Goal: Task Accomplishment & Management: Use online tool/utility

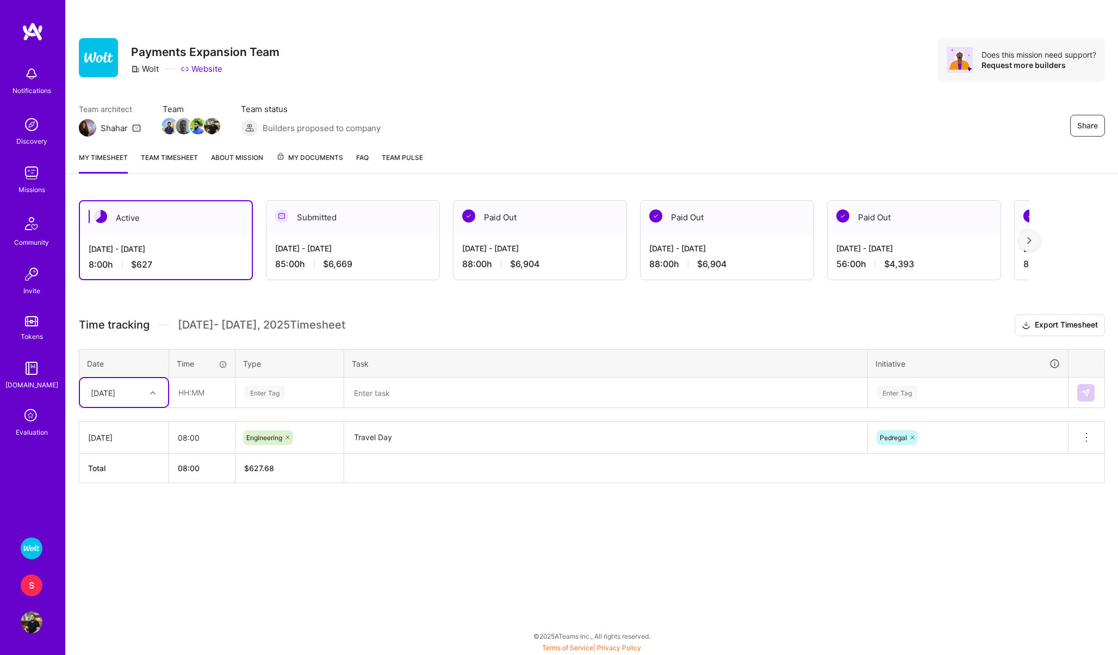
click at [136, 384] on div "[DATE]" at bounding box center [115, 392] width 60 height 18
click at [156, 517] on div "Active Aug 16 - Aug 31, 2025 8:00 h $627 Submitted Aug 1 - Aug 15, 2025 85:00 h…" at bounding box center [592, 361] width 1052 height 349
click at [204, 395] on input "text" at bounding box center [202, 392] width 65 height 29
type input "08:00"
click at [275, 390] on div "Enter Tag" at bounding box center [265, 392] width 40 height 17
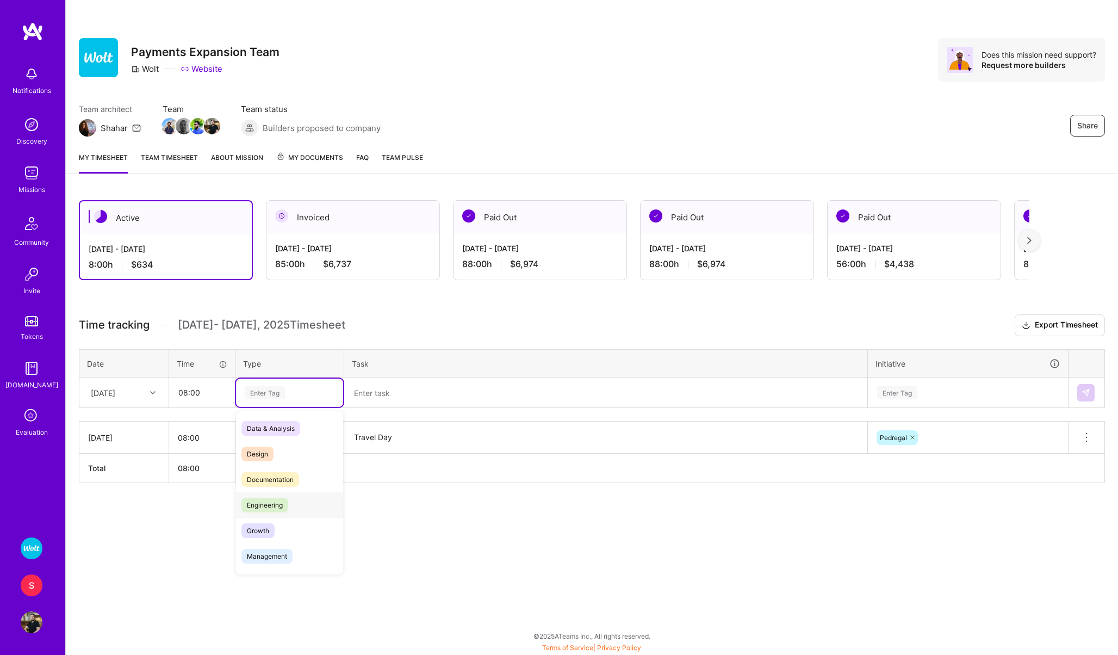
click at [267, 498] on span "Engineering" at bounding box center [264, 505] width 47 height 15
click at [376, 390] on textarea at bounding box center [605, 393] width 521 height 28
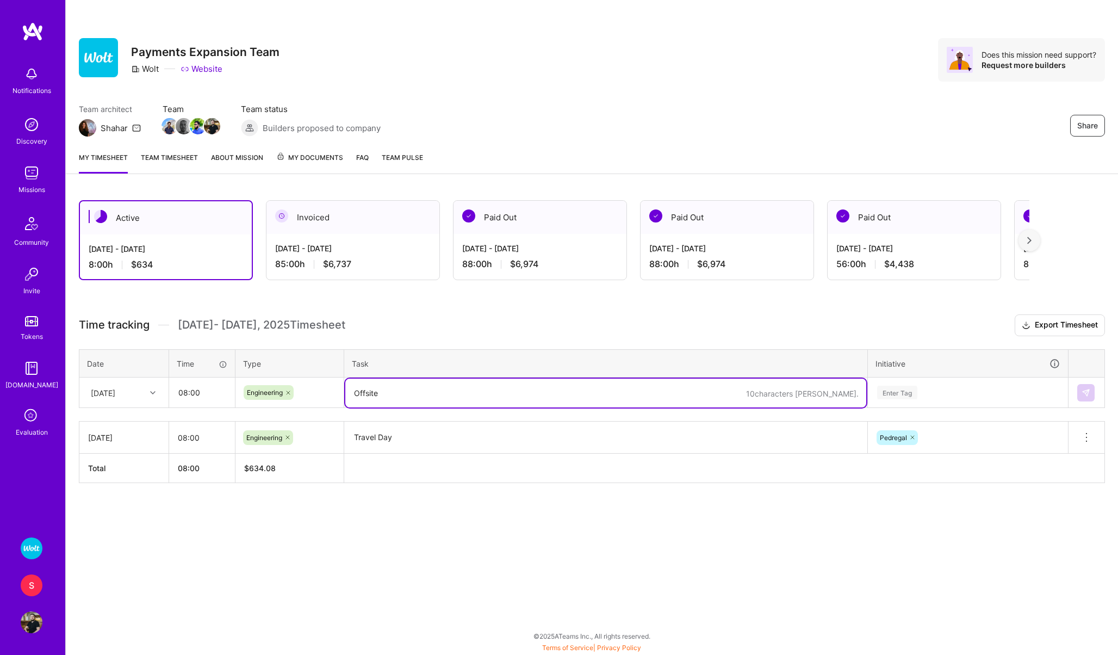
type textarea "Offsite"
click at [885, 395] on div "Enter Tag" at bounding box center [897, 392] width 40 height 17
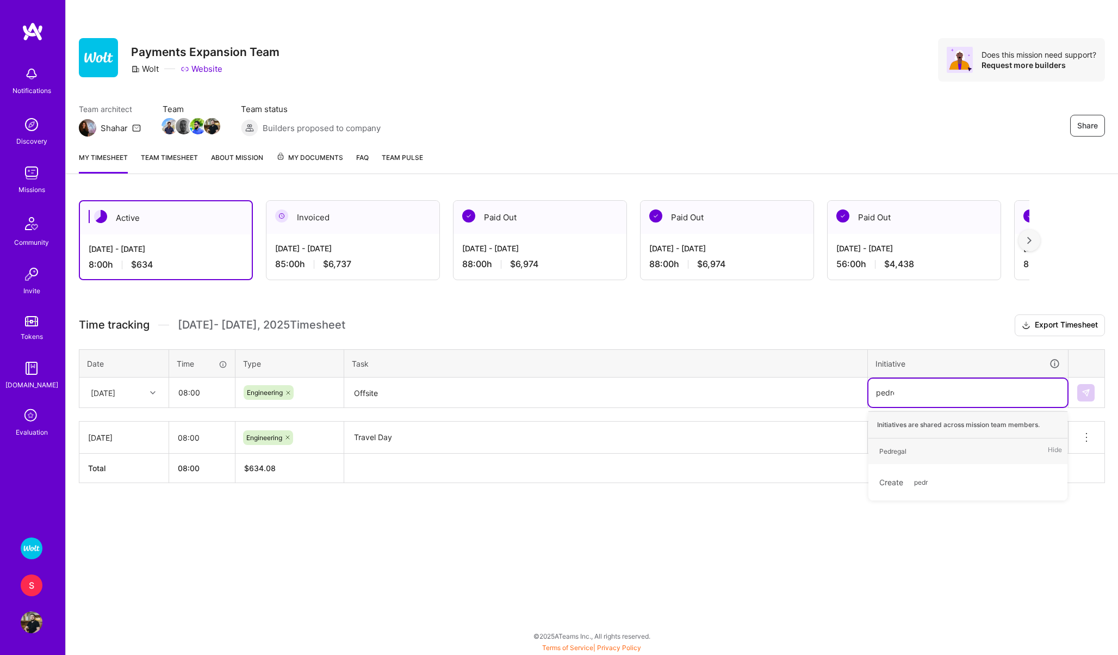
type input "pedreg"
click at [909, 445] on span "Pedregal" at bounding box center [893, 451] width 38 height 15
click at [1084, 392] on img at bounding box center [1086, 392] width 9 height 9
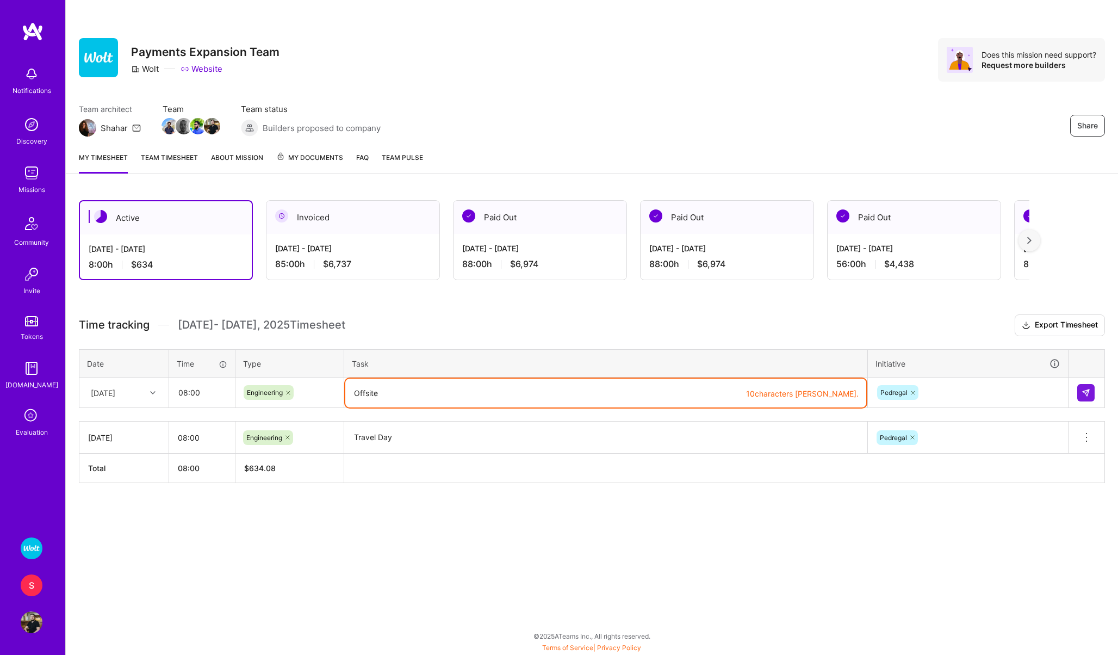
click at [468, 389] on textarea "Offsite" at bounding box center [605, 393] width 521 height 29
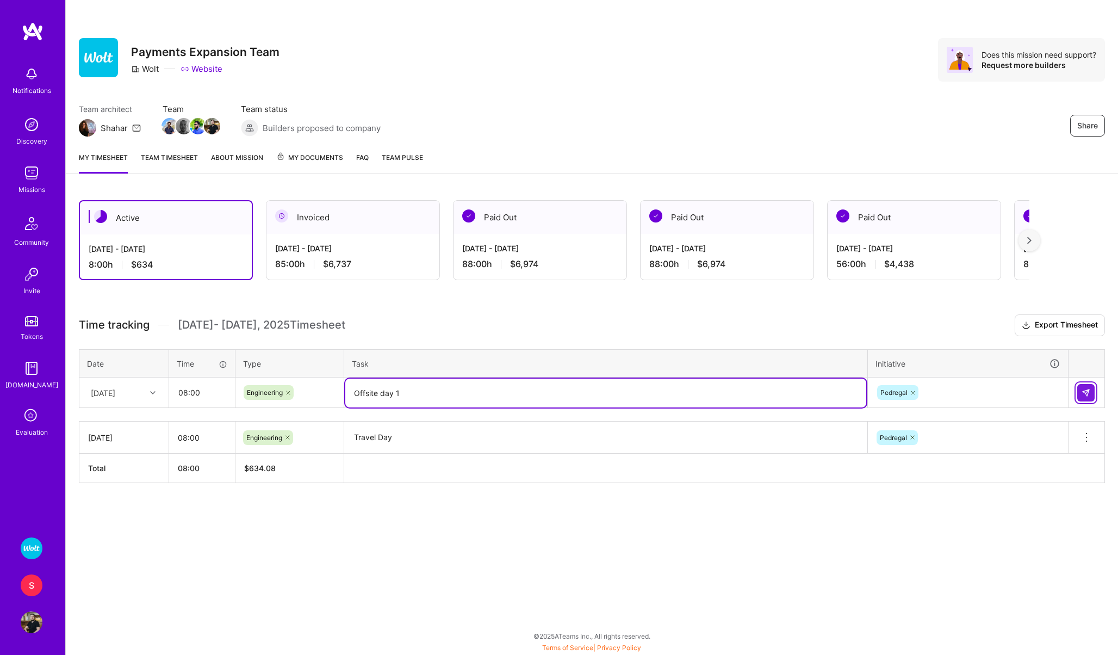
type textarea "Offsite day 1"
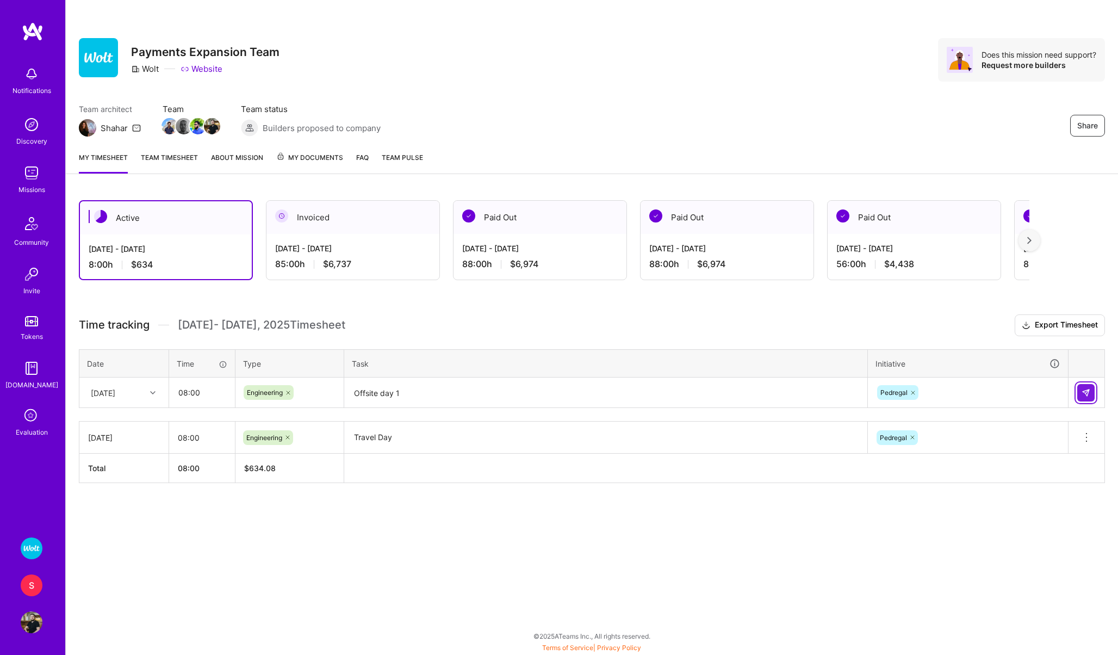
click at [1088, 385] on button at bounding box center [1085, 392] width 17 height 17
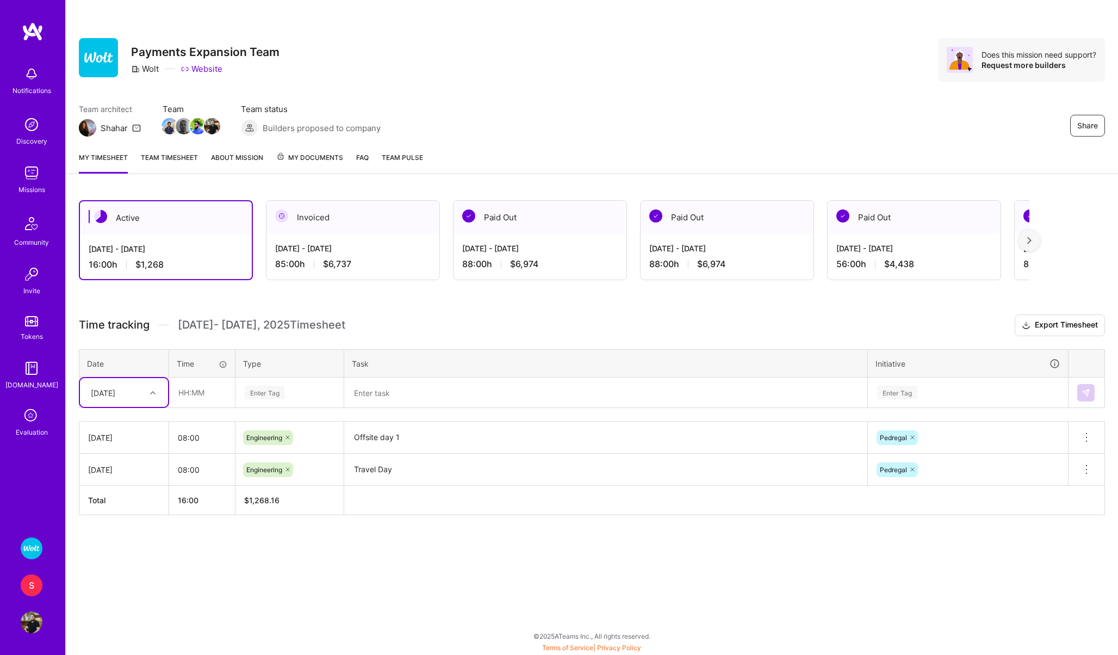
click at [29, 590] on div "S" at bounding box center [32, 585] width 22 height 22
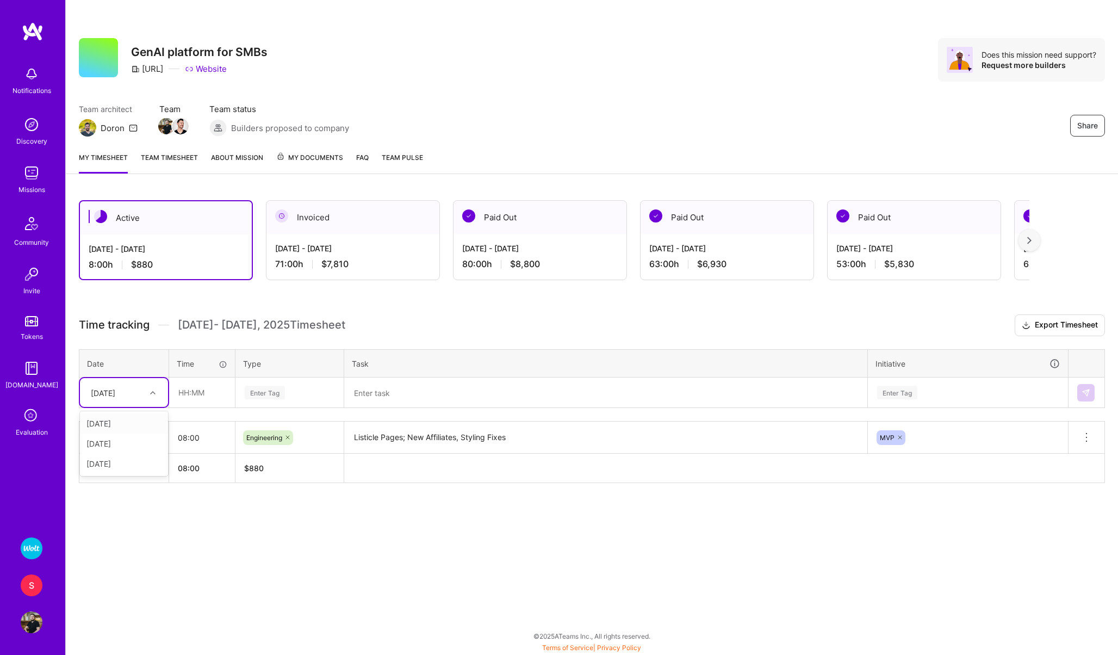
click at [111, 394] on div "[DATE]" at bounding box center [103, 392] width 24 height 11
click at [104, 467] on div "[DATE]" at bounding box center [124, 464] width 88 height 20
click at [192, 404] on input "text" at bounding box center [202, 392] width 65 height 29
type input "05:00"
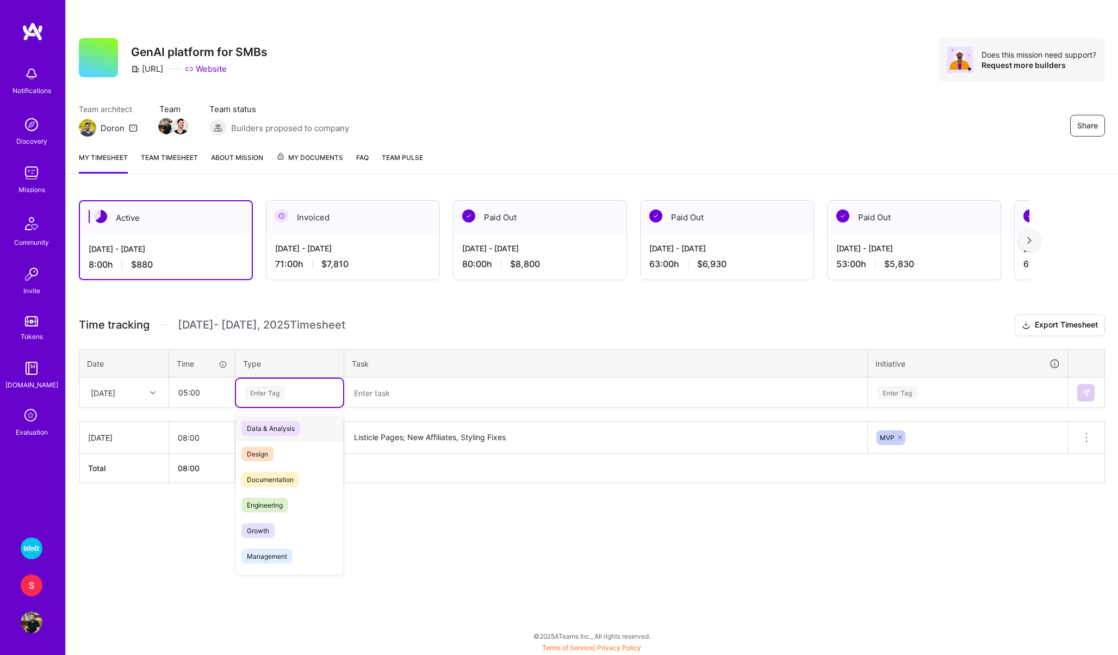
click at [258, 395] on div "Enter Tag" at bounding box center [265, 392] width 40 height 17
click at [266, 498] on span "Engineering" at bounding box center [264, 505] width 47 height 15
click at [373, 396] on textarea at bounding box center [605, 393] width 521 height 28
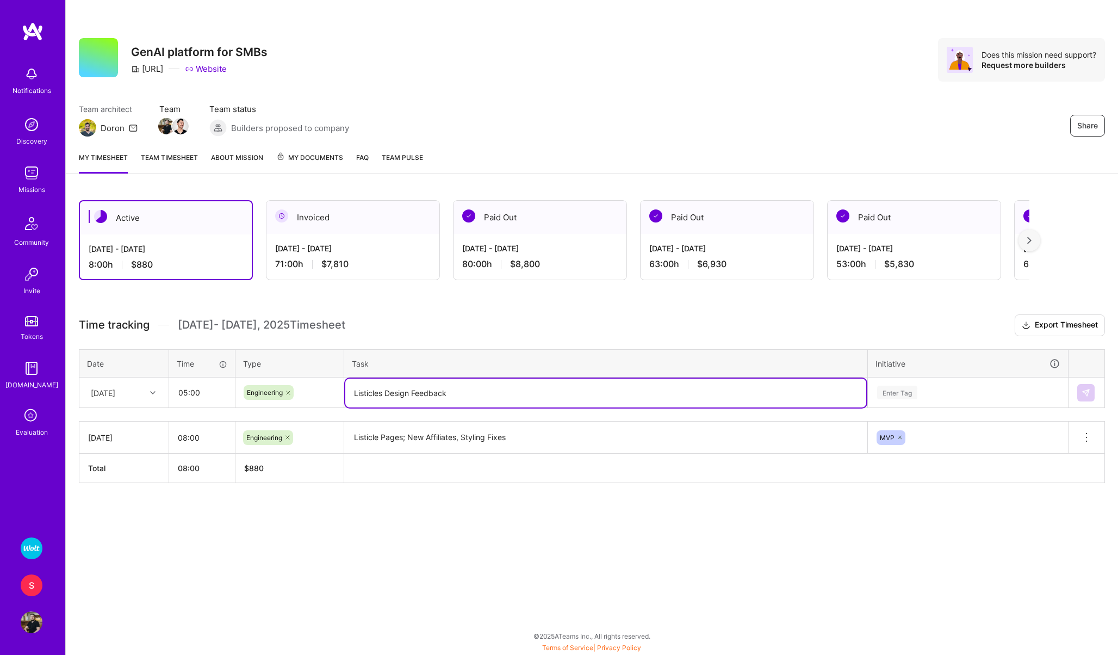
click at [374, 398] on textarea "Listicles Design Feedback" at bounding box center [605, 393] width 521 height 29
type textarea "Listicles Design Feedback"
click at [878, 391] on div "Enter Tag" at bounding box center [897, 392] width 40 height 17
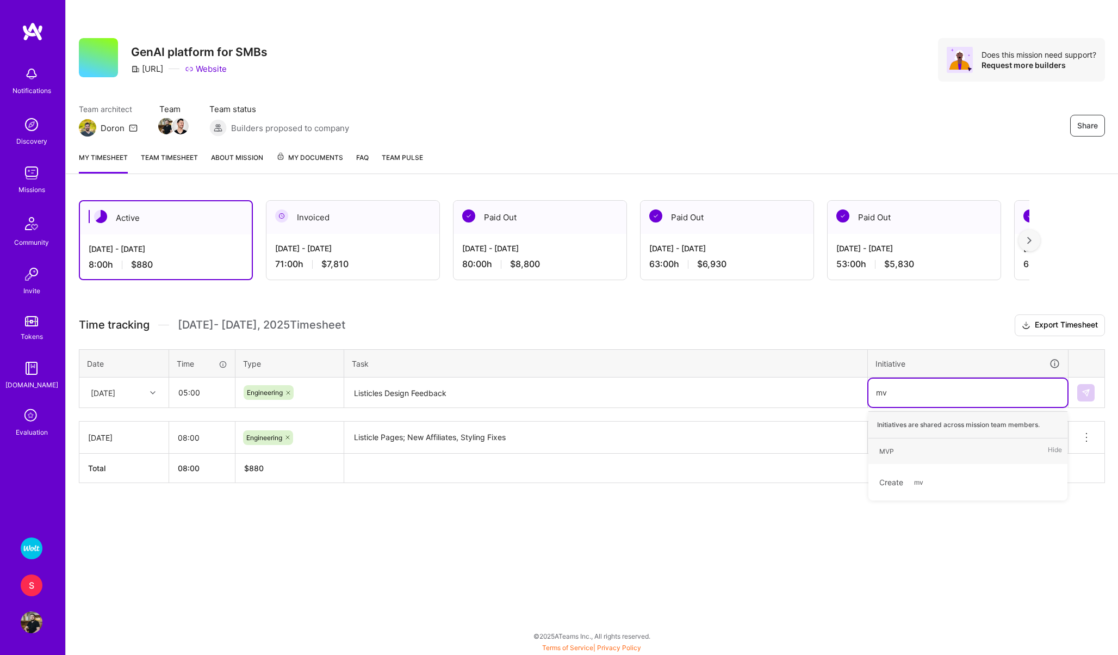
type input "mvp"
click at [883, 450] on div "MVP" at bounding box center [886, 450] width 15 height 11
click at [1083, 393] on img at bounding box center [1086, 392] width 9 height 9
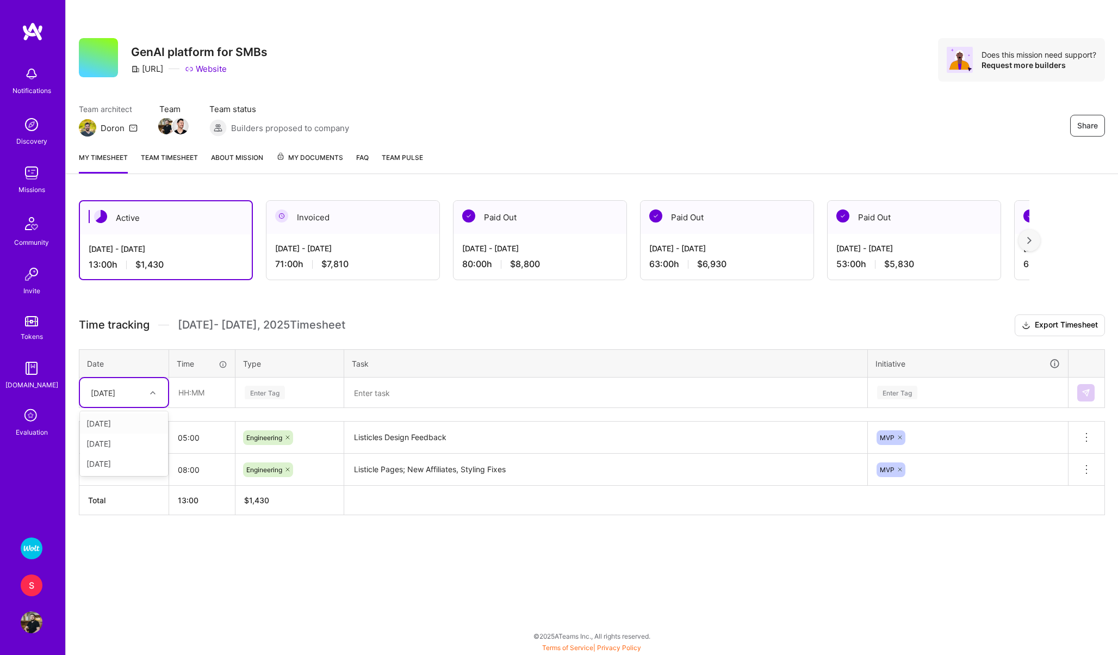
click at [115, 385] on div "[DATE]" at bounding box center [115, 392] width 60 height 18
click at [106, 464] on div "[DATE]" at bounding box center [124, 464] width 88 height 20
click at [184, 403] on input "text" at bounding box center [202, 392] width 65 height 29
type input "05:00"
click at [289, 391] on div "Enter Tag" at bounding box center [290, 393] width 92 height 14
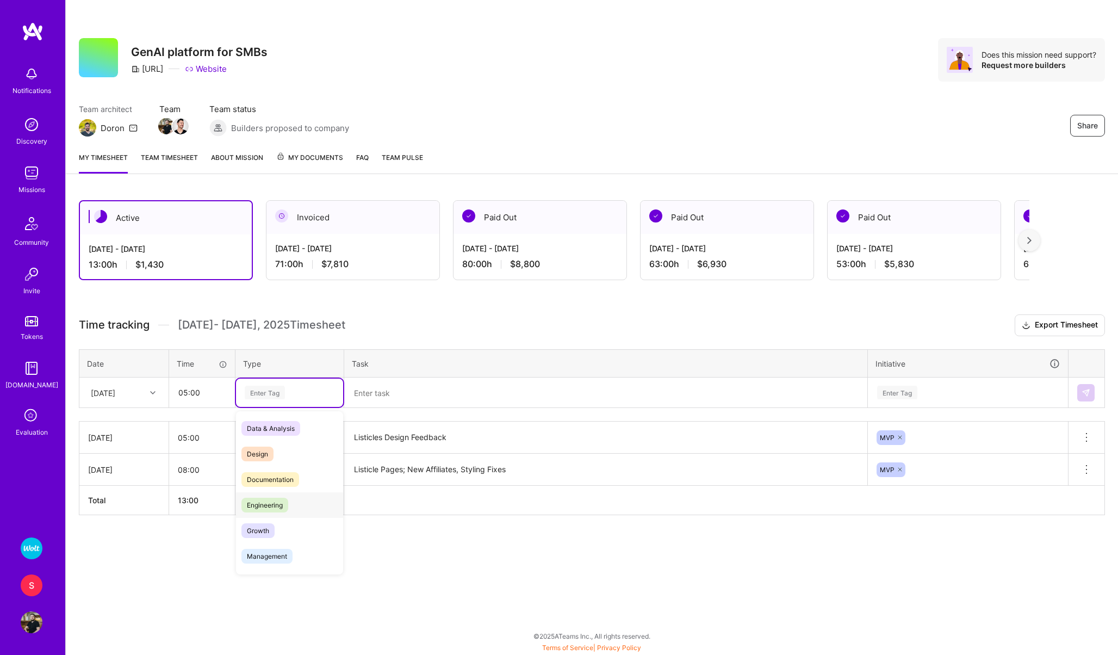
click at [272, 502] on span "Engineering" at bounding box center [264, 505] width 47 height 15
click at [380, 399] on textarea at bounding box center [605, 393] width 521 height 29
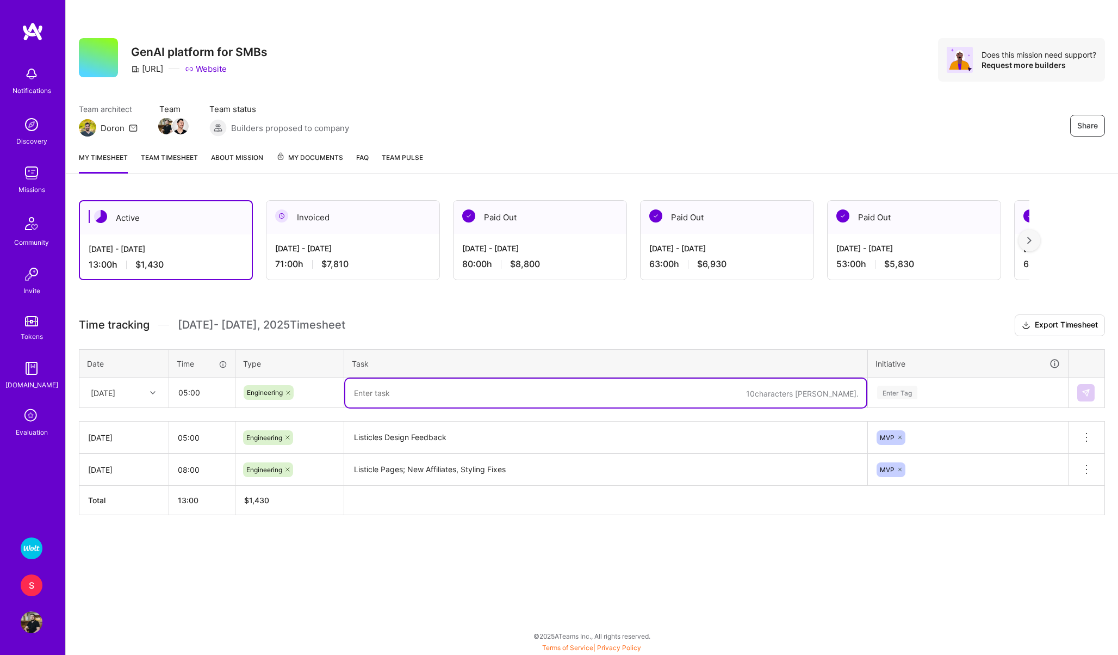
paste textarea "Listicles Design Feedback"
type textarea "Listicles Design Feedback"
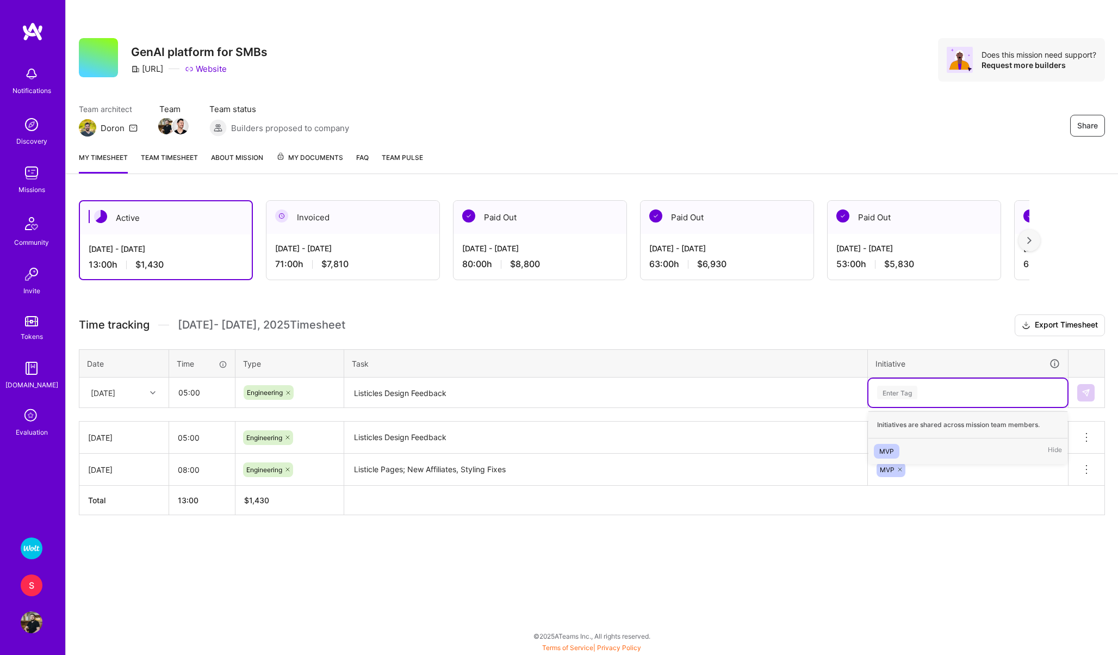
click at [895, 384] on div "Enter Tag" at bounding box center [968, 393] width 199 height 28
click at [879, 448] on div "MVP" at bounding box center [886, 450] width 15 height 11
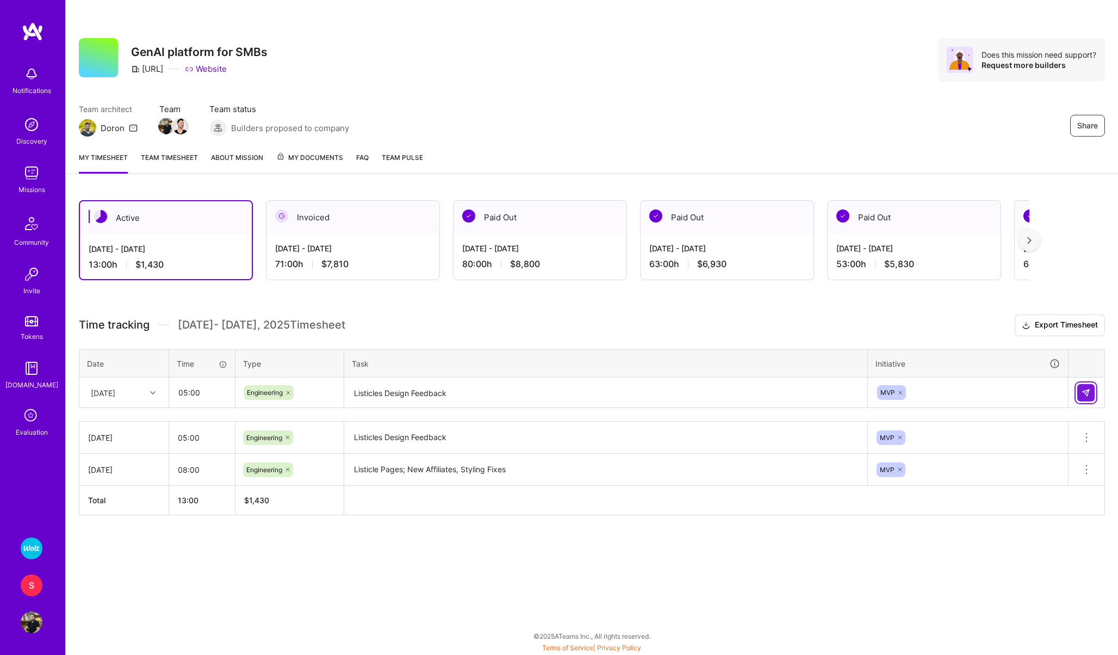
click at [1082, 395] on img at bounding box center [1086, 392] width 9 height 9
